Goal: Transaction & Acquisition: Subscribe to service/newsletter

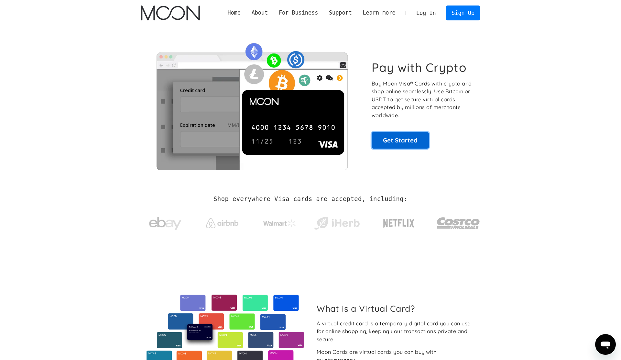
click at [406, 140] on link "Get Started" at bounding box center [400, 140] width 57 height 16
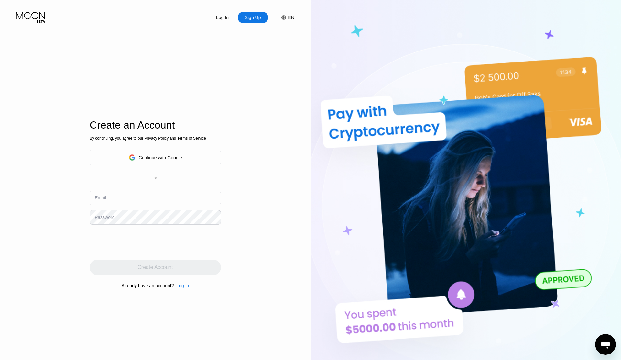
click at [164, 201] on input "text" at bounding box center [155, 198] width 131 height 15
type input "[EMAIL_ADDRESS][DOMAIN_NAME]"
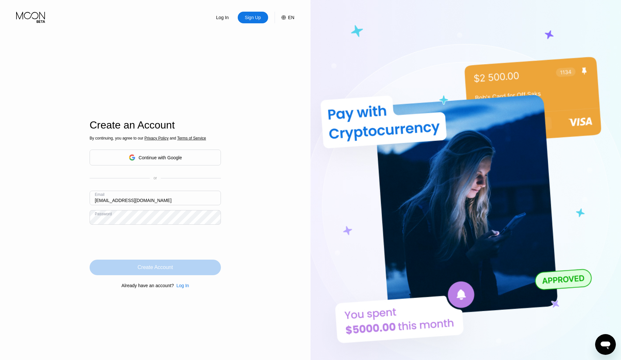
click at [144, 272] on div "Create Account" at bounding box center [155, 267] width 131 height 16
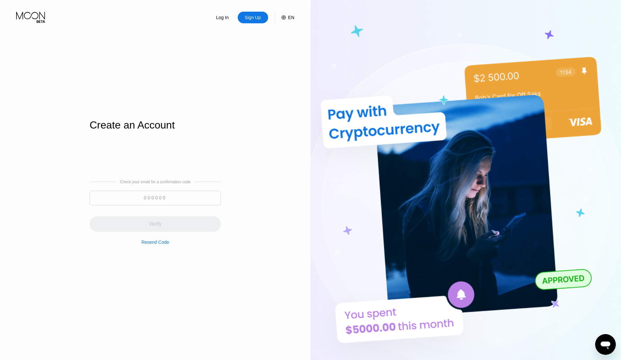
click at [166, 199] on input at bounding box center [155, 198] width 131 height 15
click at [165, 196] on input at bounding box center [155, 198] width 131 height 15
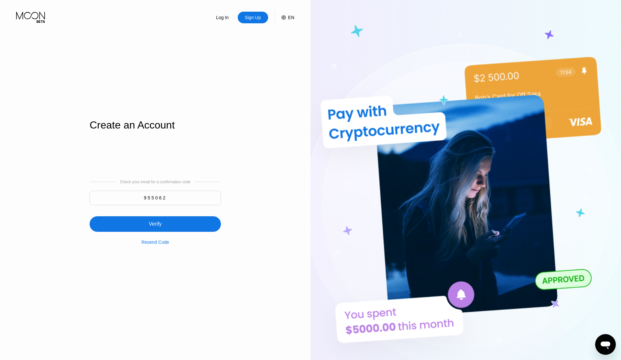
type input "955062"
click at [143, 224] on div "Verify" at bounding box center [155, 224] width 131 height 16
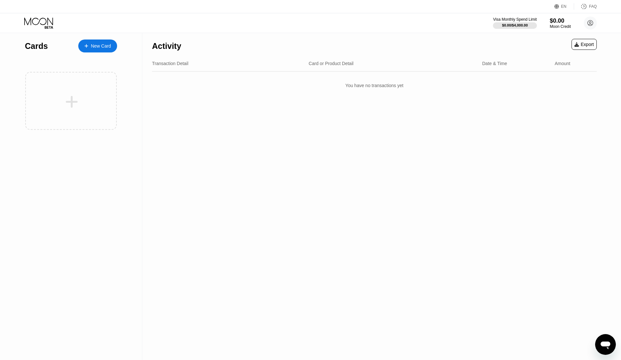
click at [99, 49] on div "New Card" at bounding box center [97, 45] width 39 height 13
